Goal: Information Seeking & Learning: Learn about a topic

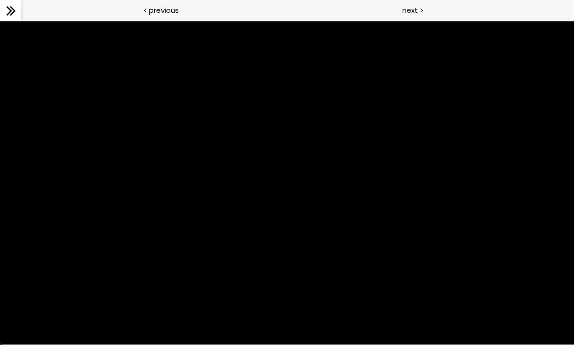
click at [422, 331] on div at bounding box center [287, 182] width 574 height 323
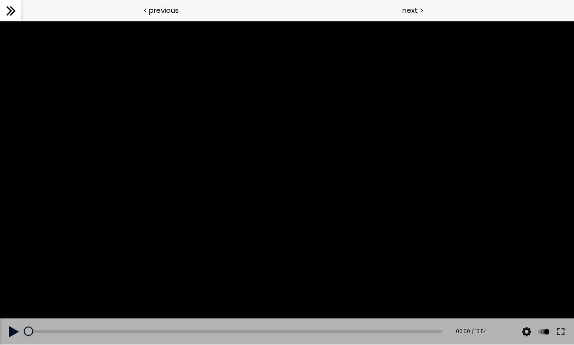
click at [422, 334] on button at bounding box center [560, 331] width 17 height 27
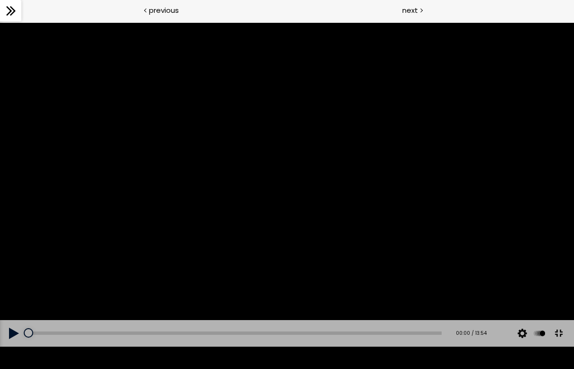
click at [6, 345] on button at bounding box center [14, 333] width 28 height 27
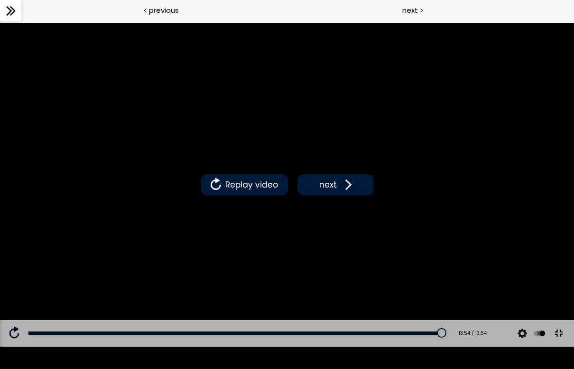
click at [346, 193] on button "next" at bounding box center [336, 184] width 76 height 21
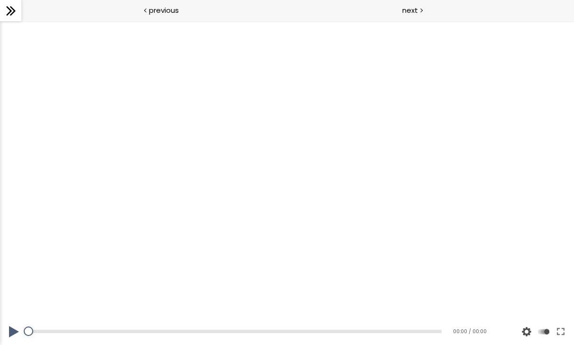
click at [422, 331] on button at bounding box center [560, 331] width 17 height 27
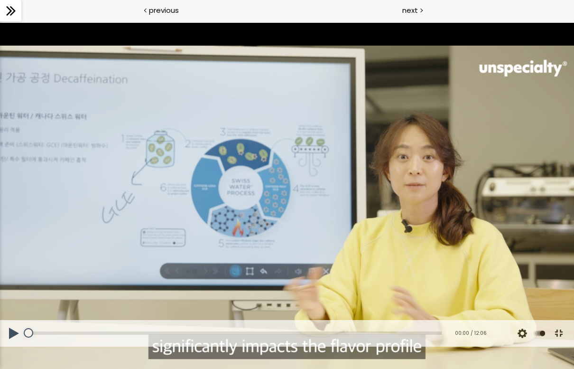
click at [13, 345] on button at bounding box center [14, 333] width 28 height 27
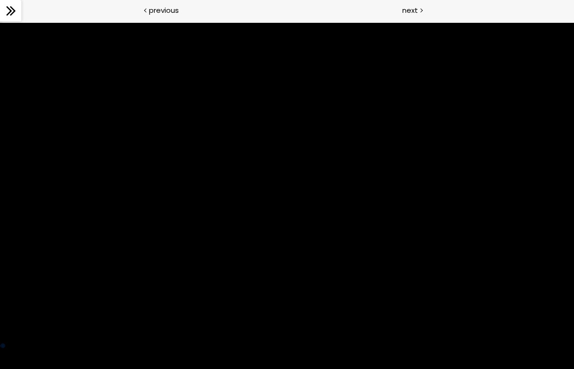
click at [172, 302] on div at bounding box center [287, 184] width 574 height 323
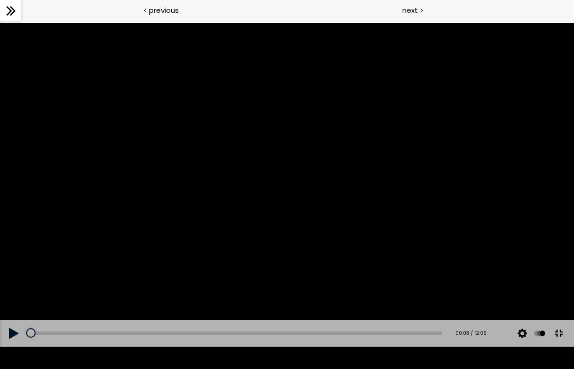
click at [10, 345] on button at bounding box center [14, 333] width 28 height 27
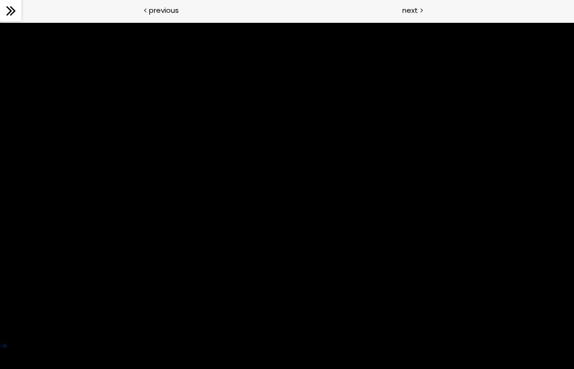
click at [329, 47] on div at bounding box center [287, 184] width 574 height 323
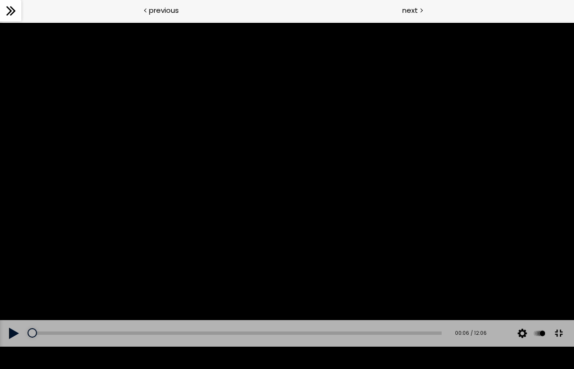
click at [17, 345] on button at bounding box center [14, 333] width 28 height 27
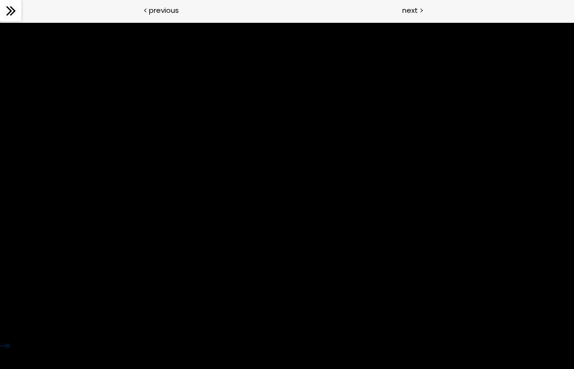
click at [32, 211] on div at bounding box center [287, 184] width 574 height 323
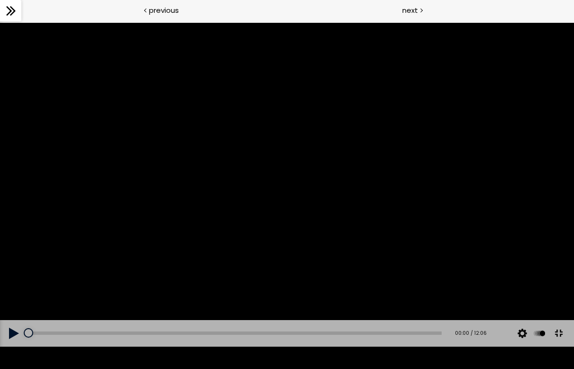
click at [275, 77] on div at bounding box center [287, 184] width 574 height 323
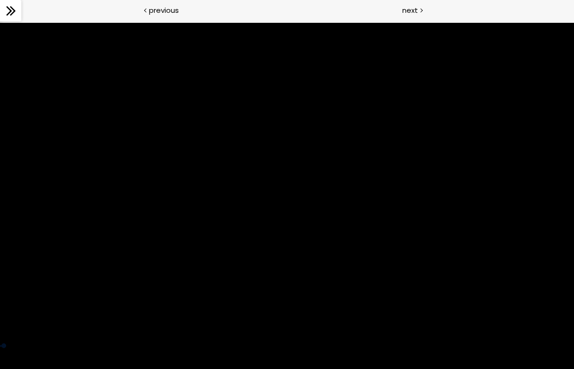
click at [110, 320] on div at bounding box center [287, 184] width 574 height 323
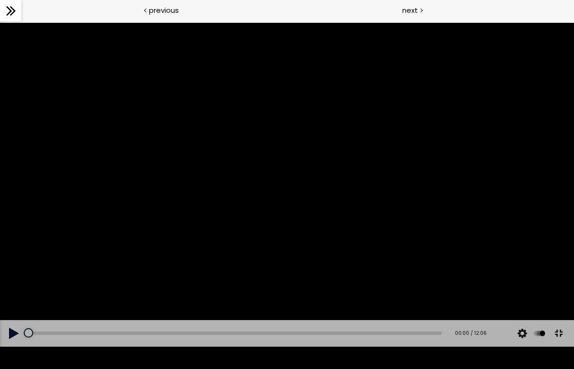
click at [15, 345] on button at bounding box center [14, 333] width 28 height 27
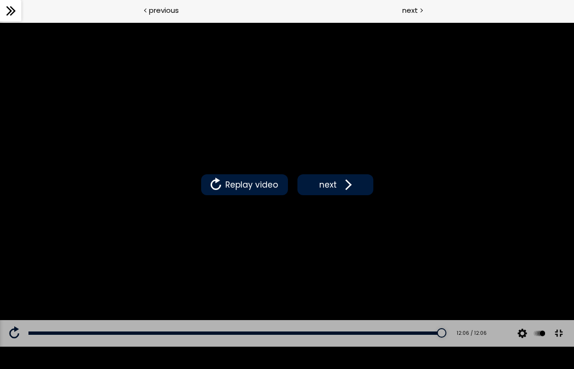
click at [337, 188] on span "next" at bounding box center [328, 184] width 22 height 12
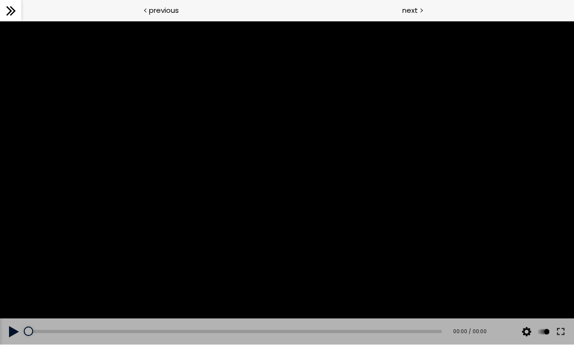
click at [422, 329] on button at bounding box center [560, 331] width 17 height 27
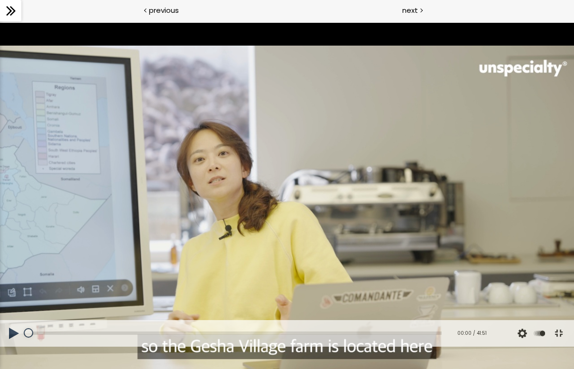
click at [4, 345] on button at bounding box center [14, 333] width 28 height 27
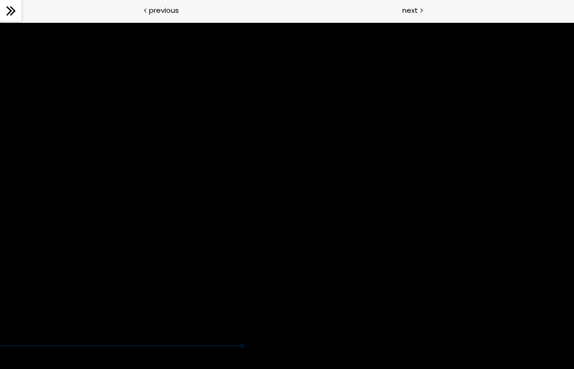
click at [422, 345] on div at bounding box center [287, 184] width 574 height 323
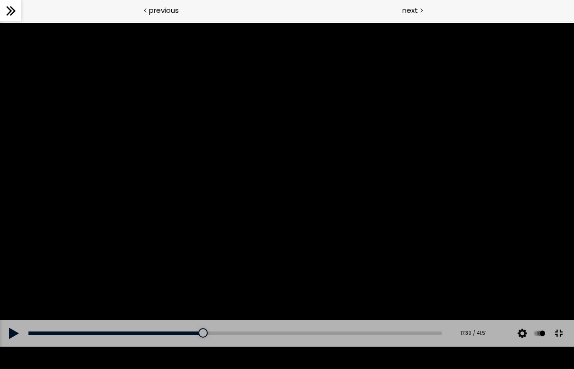
click at [13, 345] on button at bounding box center [14, 333] width 28 height 27
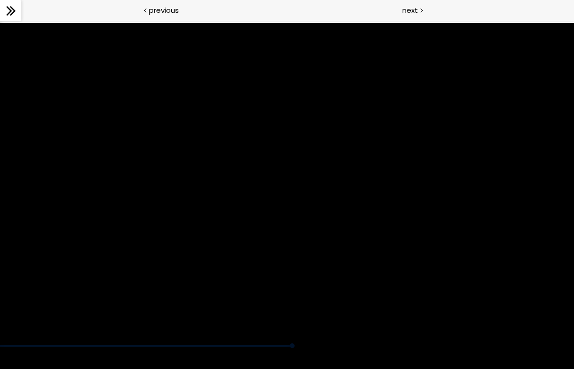
click at [422, 345] on div at bounding box center [287, 184] width 574 height 323
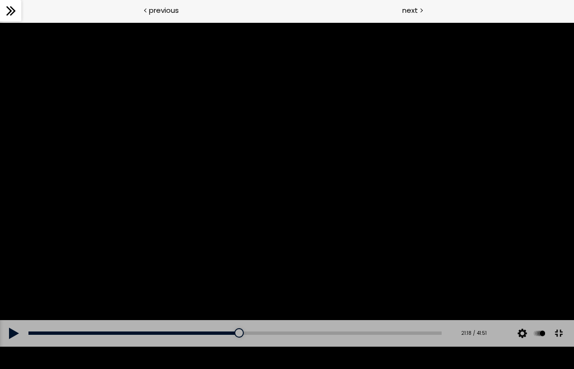
click at [17, 345] on button at bounding box center [14, 333] width 28 height 27
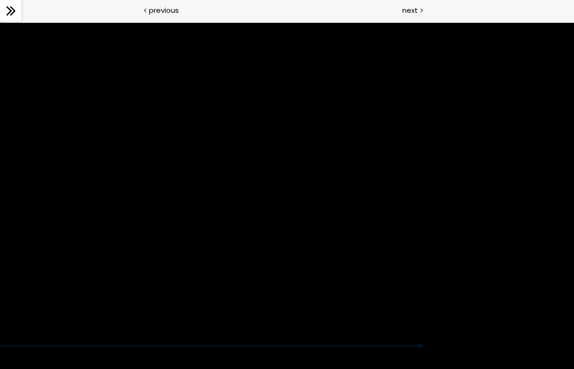
click at [339, 345] on div at bounding box center [287, 184] width 574 height 323
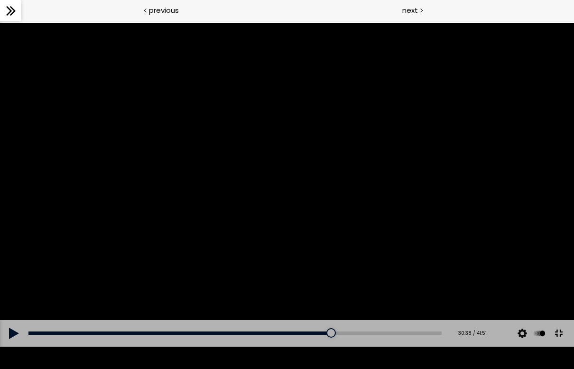
click at [15, 345] on button at bounding box center [14, 333] width 28 height 27
